Goal: Find specific page/section: Find specific page/section

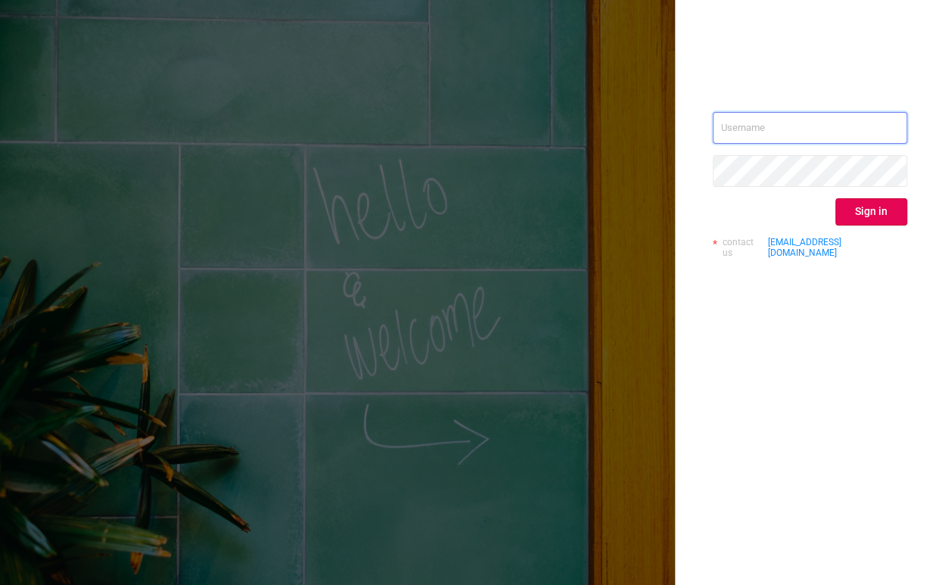
type input "[EMAIL_ADDRESS][DOMAIN_NAME]"
click at [873, 228] on div "[EMAIL_ADDRESS][DOMAIN_NAME] Sign in contact us [EMAIL_ADDRESS][DOMAIN_NAME]" at bounding box center [810, 191] width 194 height 158
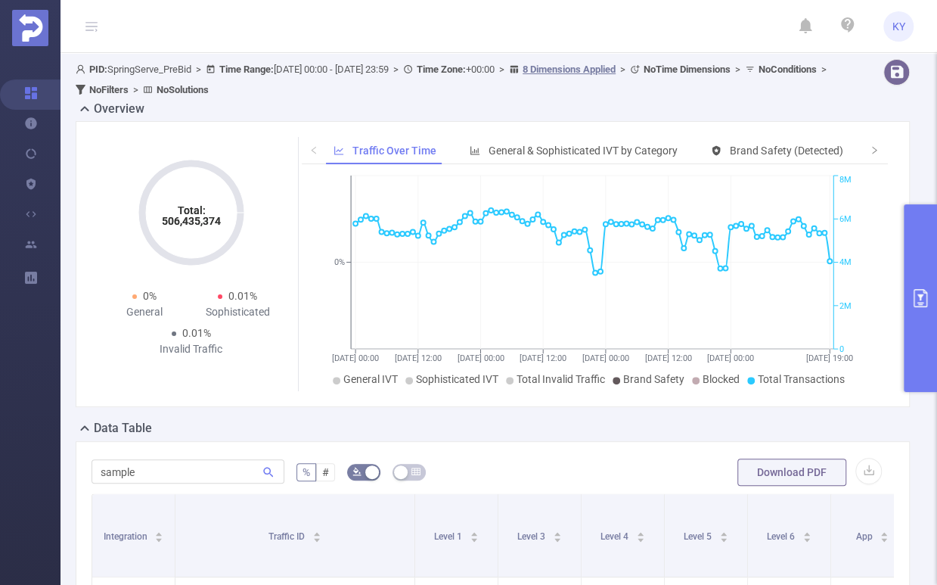
scroll to position [290, 0]
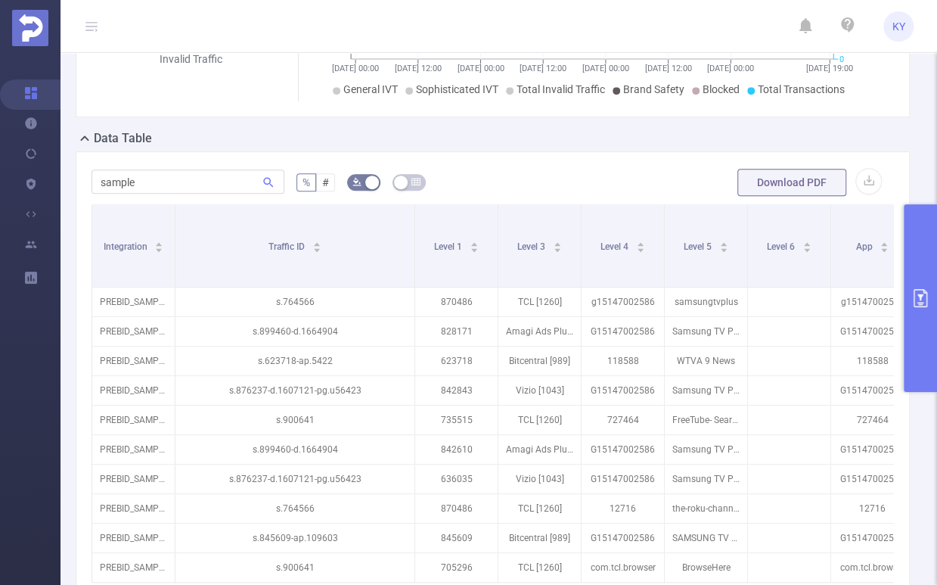
click at [916, 259] on button "primary" at bounding box center [920, 298] width 33 height 188
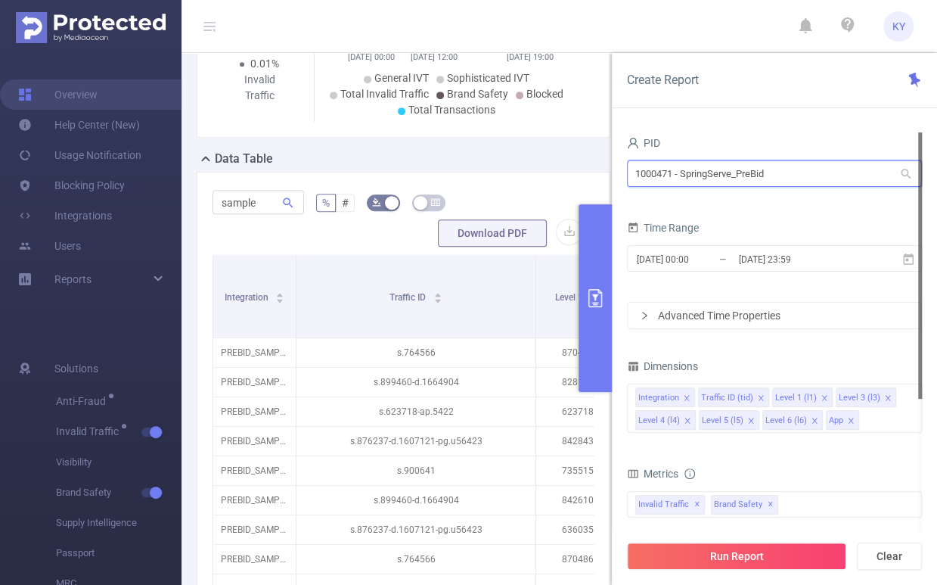
click at [761, 176] on input "1000471 - SpringServe_PreBid" at bounding box center [774, 173] width 295 height 26
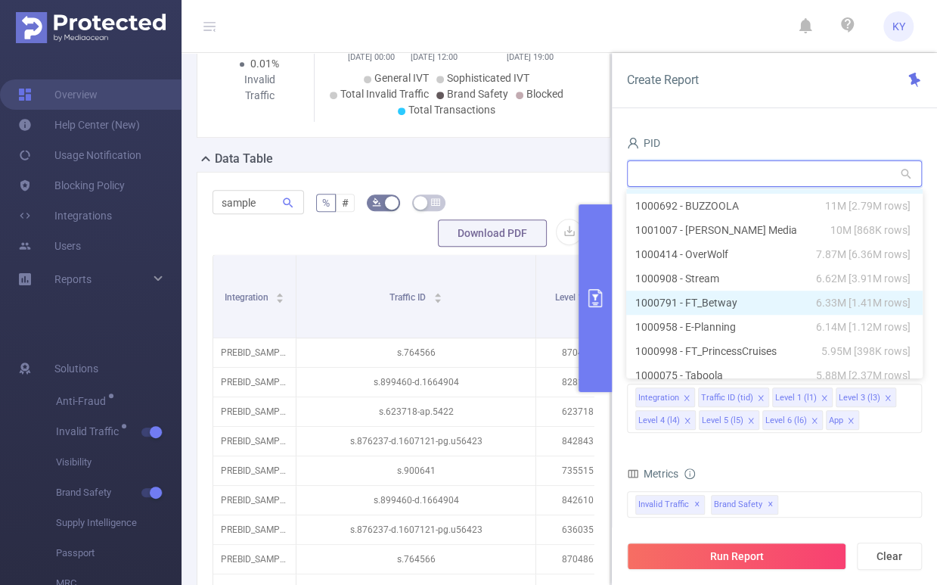
scroll to position [571, 0]
